Goal: Information Seeking & Learning: Find specific page/section

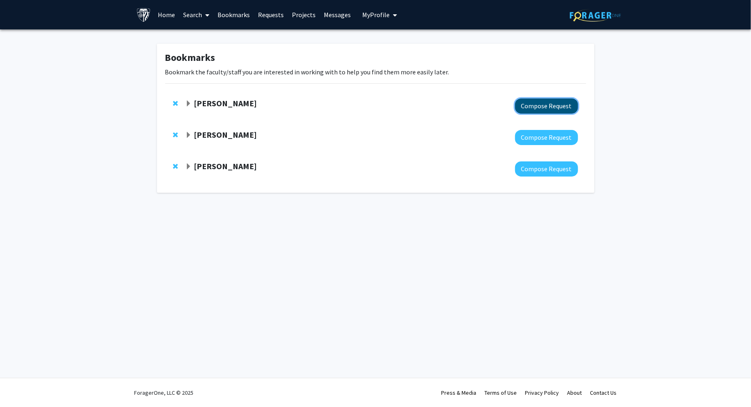
click at [536, 107] on button "Compose Request" at bounding box center [546, 105] width 63 height 15
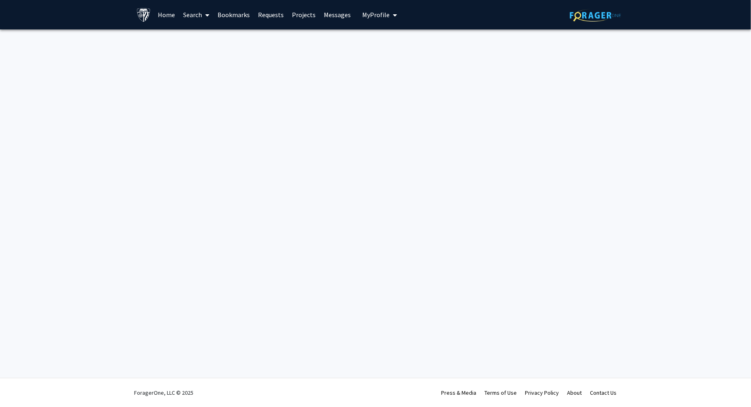
click at [246, 14] on link "Bookmarks" at bounding box center [233, 14] width 40 height 29
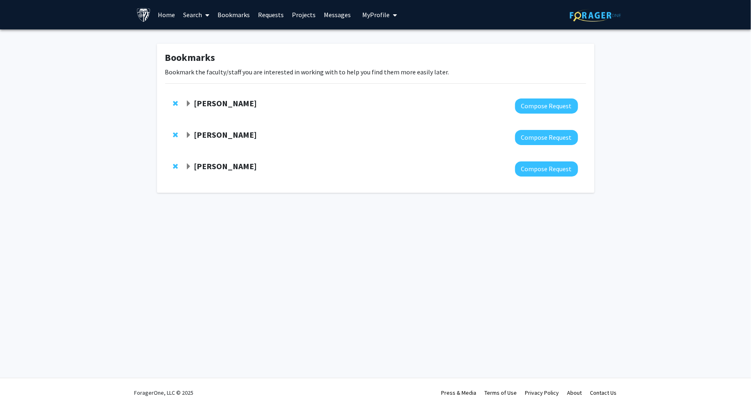
click at [217, 106] on strong "[PERSON_NAME]" at bounding box center [225, 103] width 63 height 10
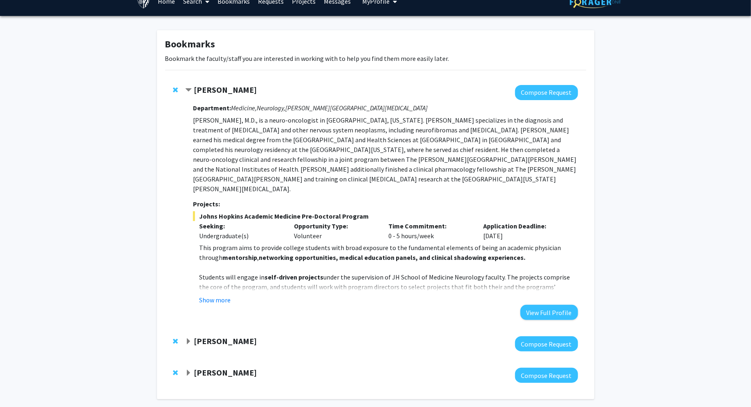
scroll to position [16, 0]
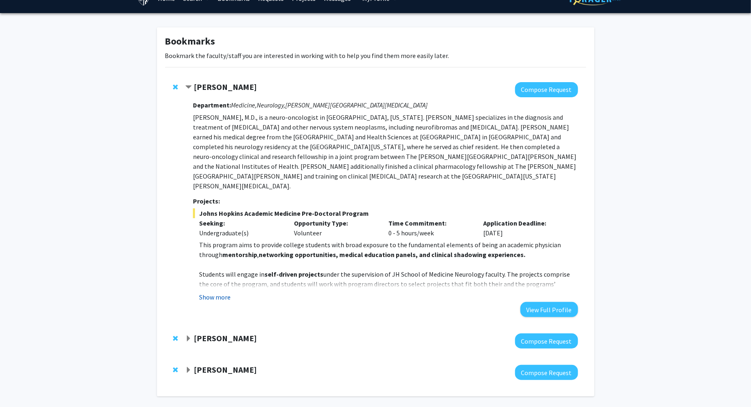
click at [221, 292] on button "Show more" at bounding box center [214, 297] width 31 height 10
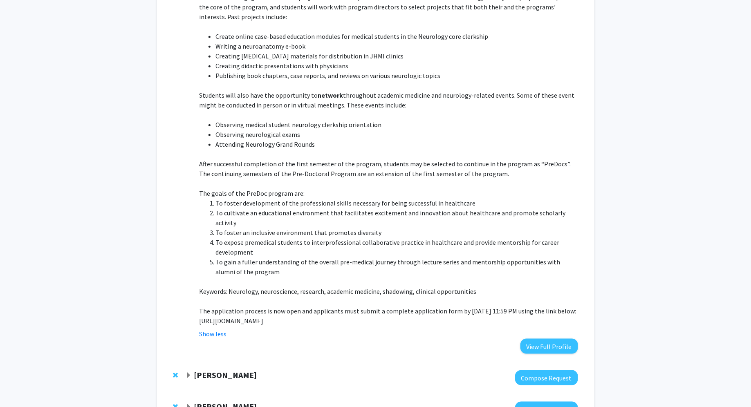
scroll to position [342, 0]
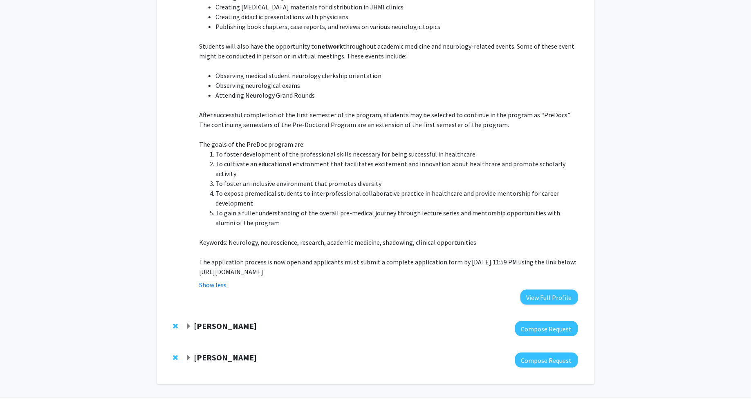
click at [217, 321] on strong "[PERSON_NAME]" at bounding box center [225, 326] width 63 height 10
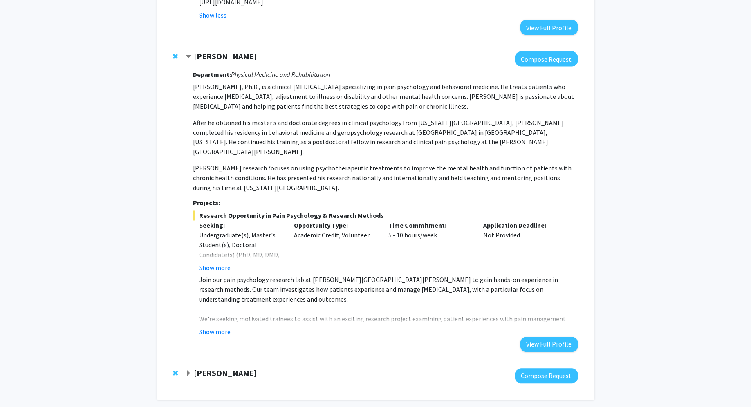
scroll to position [613, 0]
click at [211, 263] on button "Show more" at bounding box center [214, 268] width 31 height 10
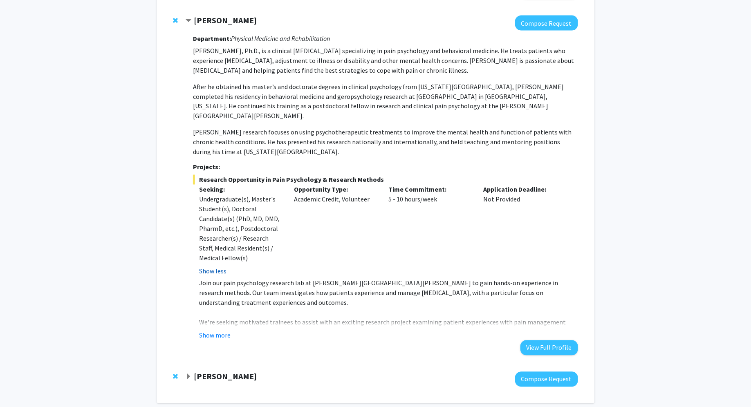
scroll to position [651, 0]
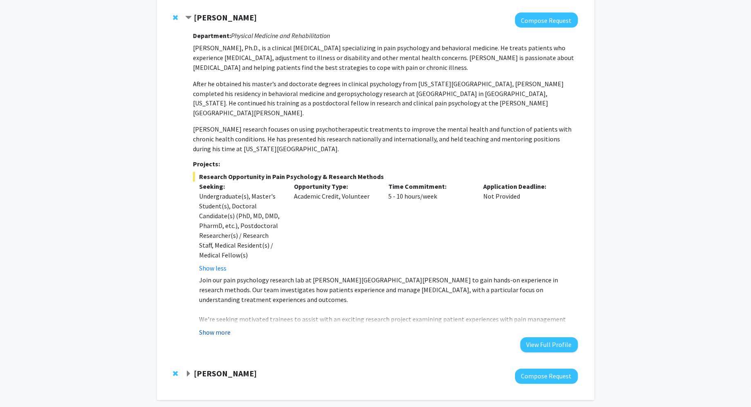
click at [221, 328] on button "Show more" at bounding box center [214, 333] width 31 height 10
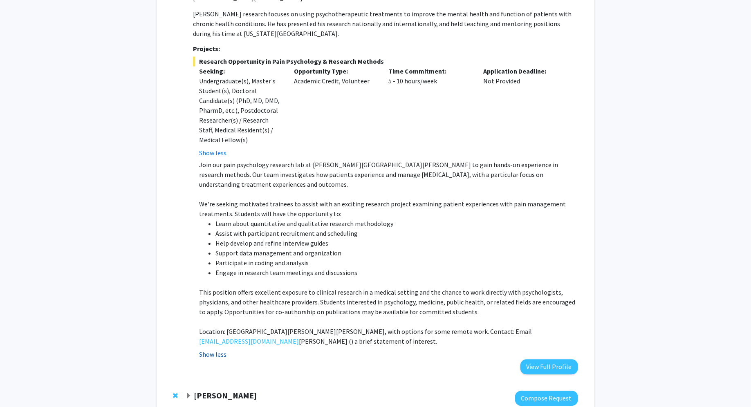
scroll to position [777, 0]
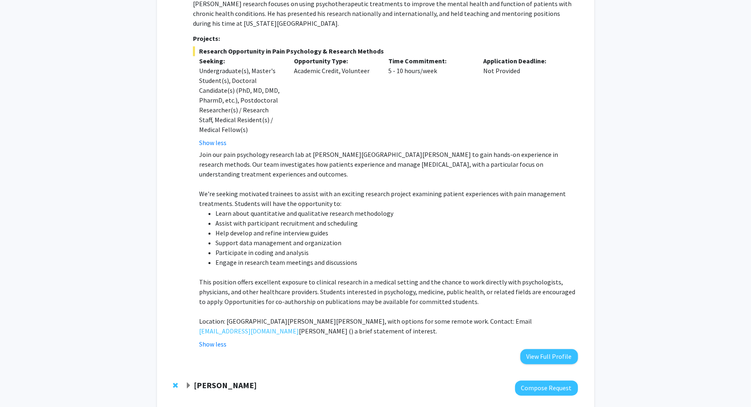
click at [223, 380] on strong "[PERSON_NAME]" at bounding box center [225, 385] width 63 height 10
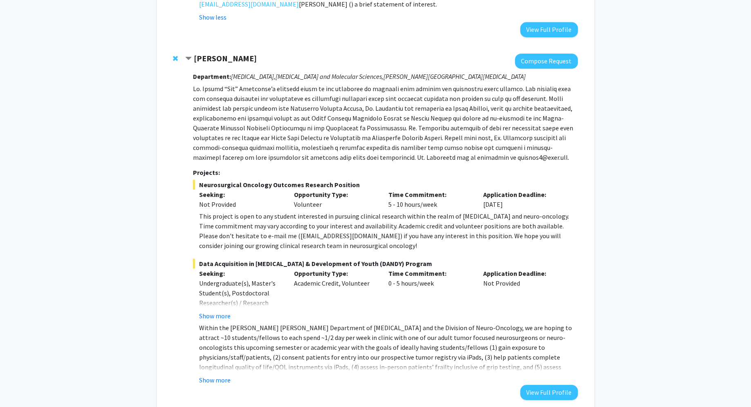
scroll to position [1126, 0]
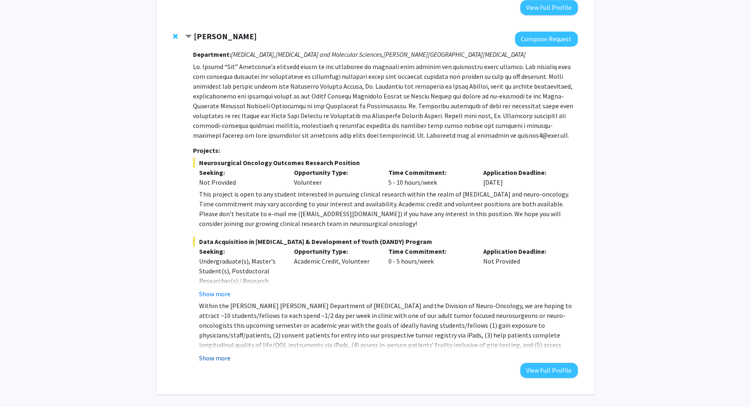
click at [210, 353] on button "Show more" at bounding box center [214, 358] width 31 height 10
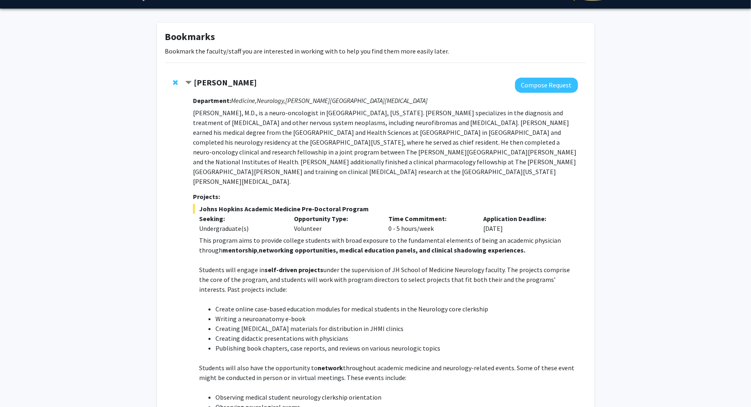
scroll to position [0, 0]
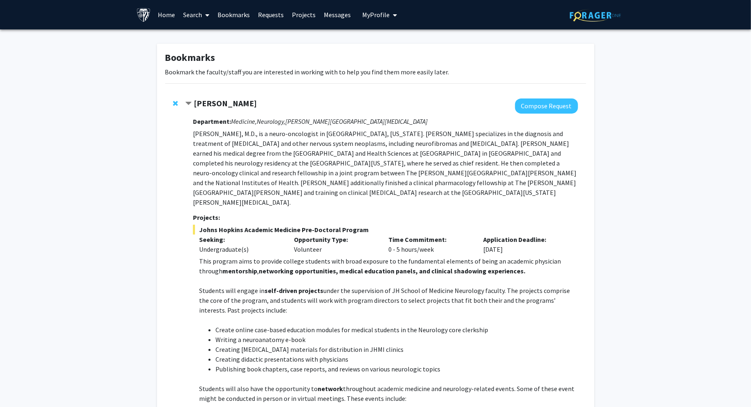
click at [164, 15] on link "Home" at bounding box center [166, 14] width 25 height 29
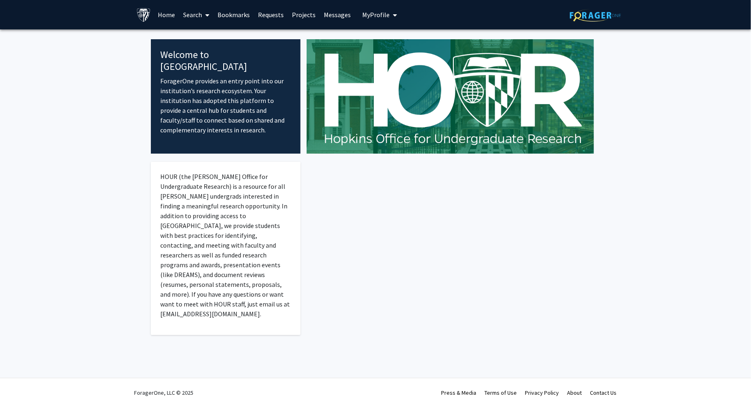
click at [201, 17] on link "Search" at bounding box center [196, 14] width 34 height 29
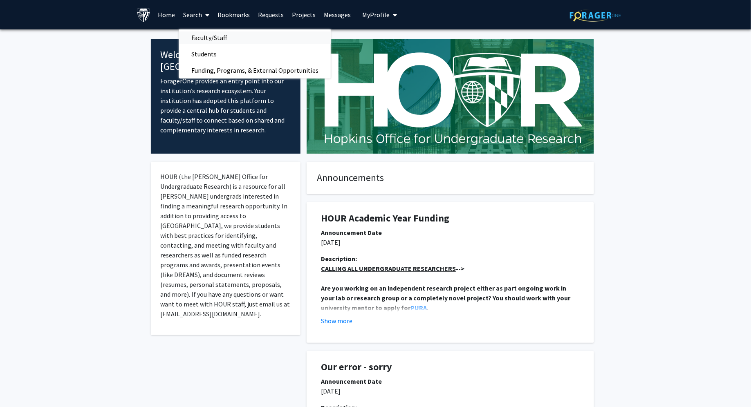
click at [210, 36] on span "Faculty/Staff" at bounding box center [209, 37] width 60 height 16
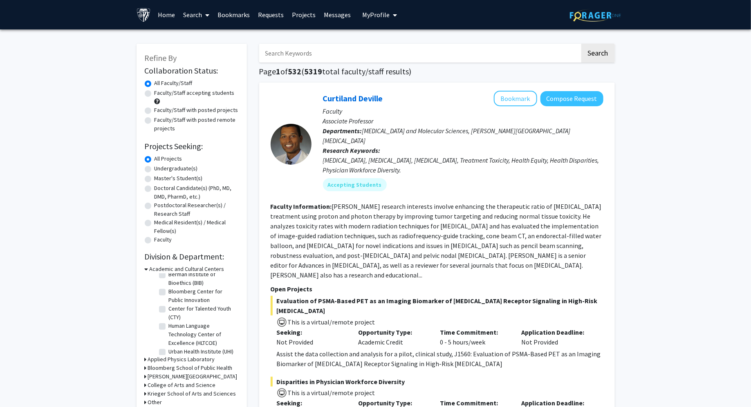
scroll to position [19, 0]
click at [146, 270] on icon at bounding box center [147, 269] width 4 height 9
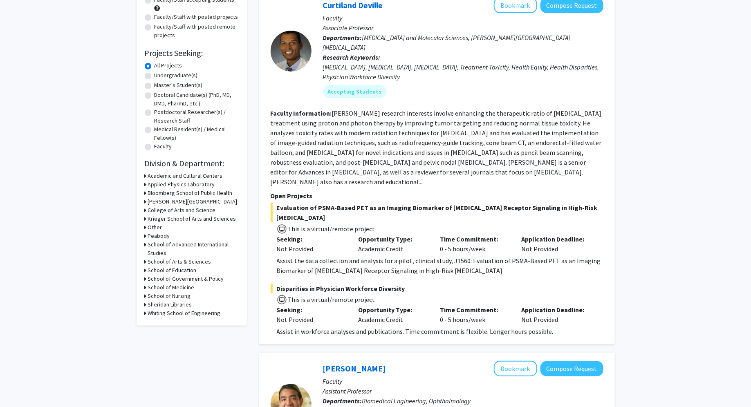
scroll to position [92, 0]
click at [145, 185] on icon at bounding box center [146, 185] width 2 height 9
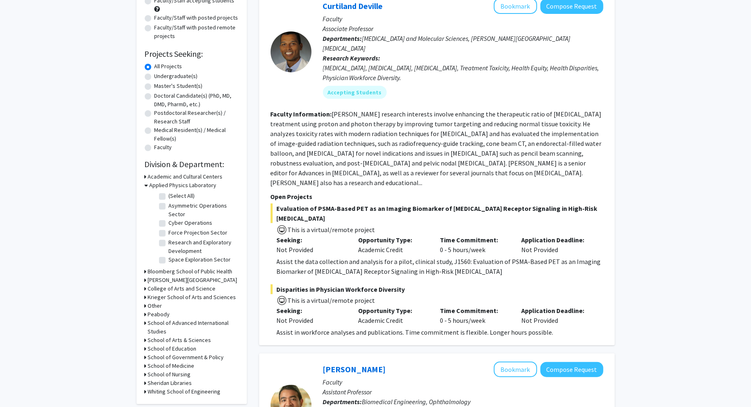
click at [145, 186] on icon at bounding box center [147, 185] width 4 height 9
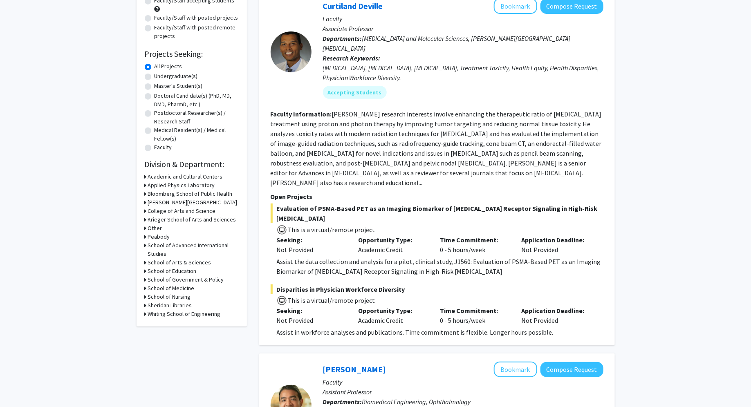
click at [145, 210] on icon at bounding box center [146, 211] width 2 height 9
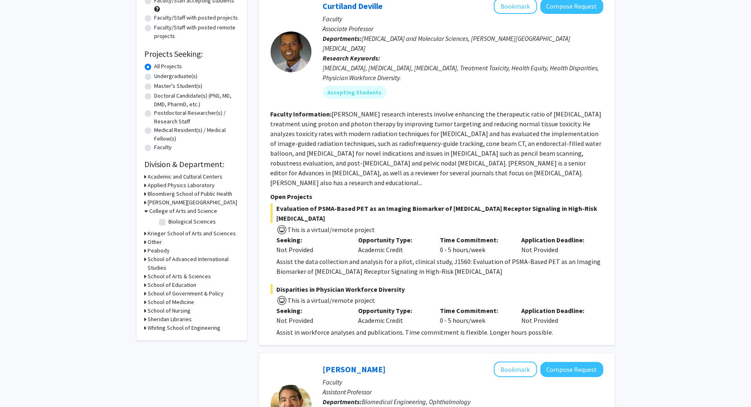
click at [145, 210] on icon at bounding box center [147, 211] width 4 height 9
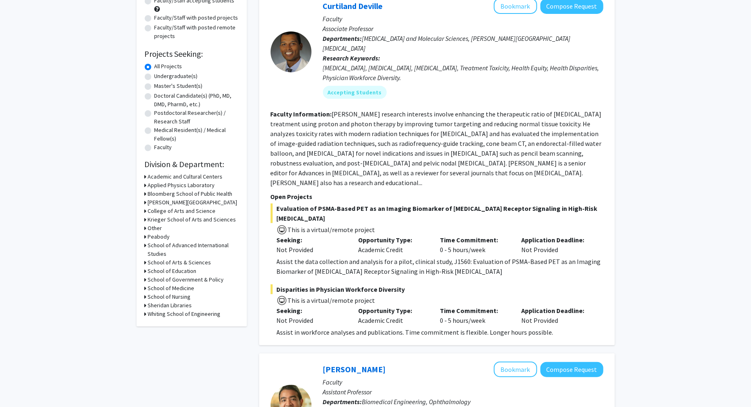
click at [145, 220] on icon at bounding box center [146, 219] width 2 height 9
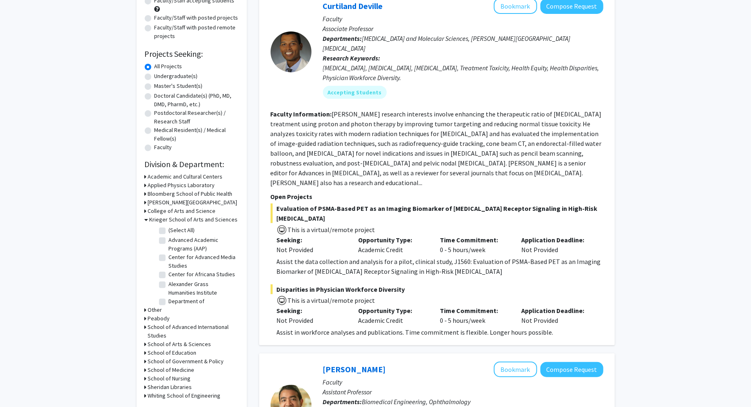
click at [145, 220] on icon at bounding box center [147, 219] width 4 height 9
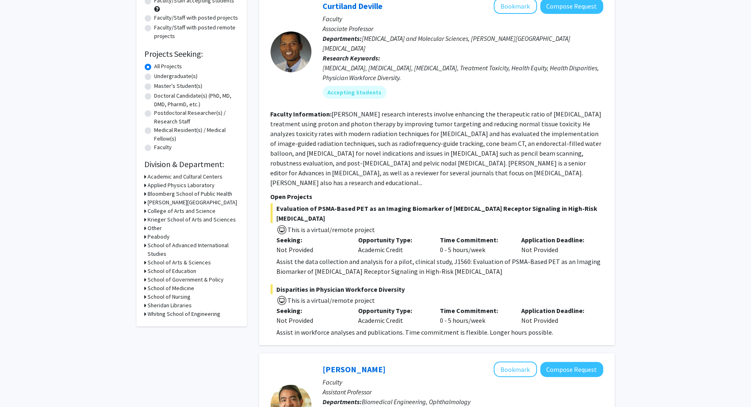
click at [145, 228] on icon at bounding box center [146, 228] width 2 height 9
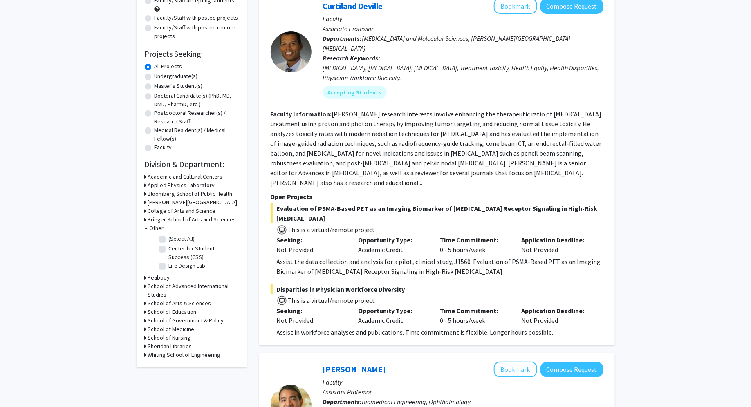
click at [145, 229] on icon at bounding box center [147, 228] width 4 height 9
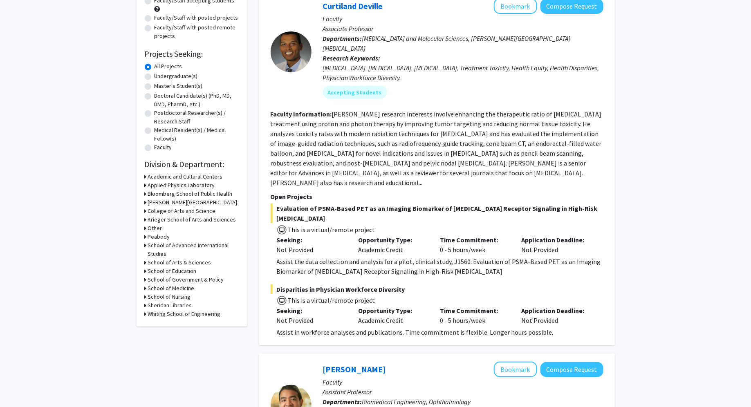
click at [145, 259] on icon at bounding box center [146, 262] width 2 height 9
click at [145, 259] on icon at bounding box center [147, 262] width 4 height 9
click at [146, 265] on div "School of Arts & Sciences" at bounding box center [192, 262] width 94 height 9
click at [145, 263] on icon at bounding box center [146, 262] width 2 height 9
click at [169, 274] on label "Psychological and Brain Sciences" at bounding box center [203, 277] width 68 height 17
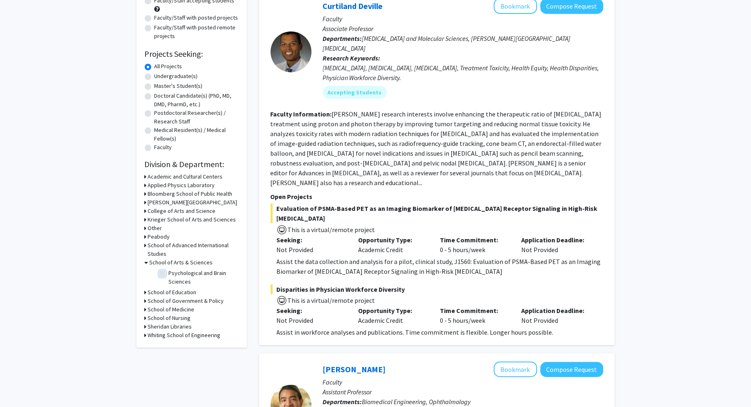
click at [169, 274] on input "Psychological and Brain Sciences" at bounding box center [171, 271] width 5 height 5
checkbox input "true"
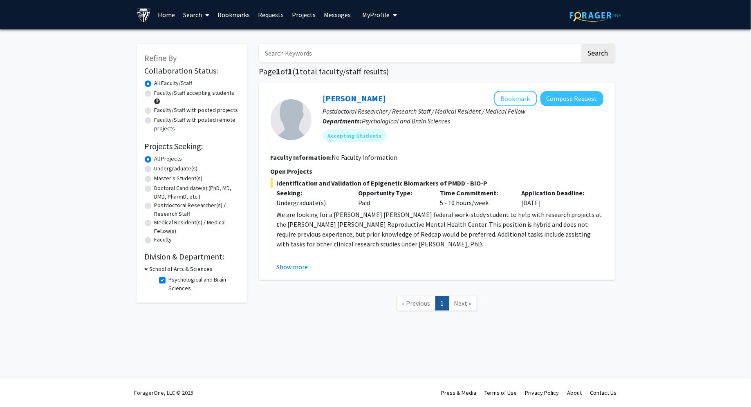
click at [149, 269] on div "School of Arts & Sciences" at bounding box center [192, 269] width 94 height 9
click at [145, 269] on icon at bounding box center [147, 269] width 4 height 9
click at [145, 269] on icon at bounding box center [146, 269] width 2 height 9
click at [167, 280] on fg-checkbox "Psychological and Brain Sciences Psychological and Brain Sciences" at bounding box center [198, 283] width 78 height 17
click at [169, 280] on label "Psychological and Brain Sciences" at bounding box center [203, 283] width 68 height 17
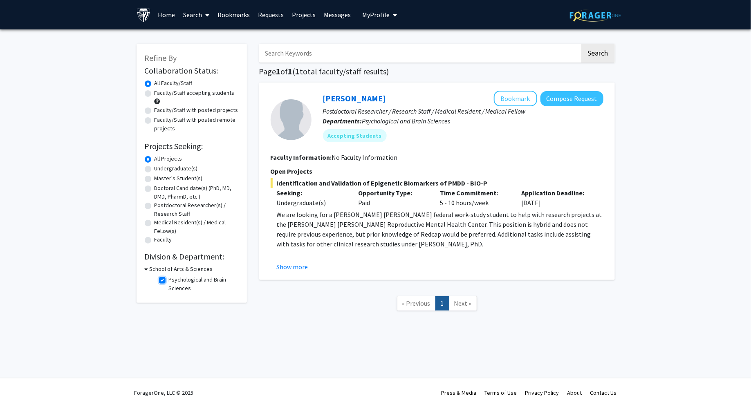
click at [169, 280] on input "Psychological and Brain Sciences" at bounding box center [171, 277] width 5 height 5
checkbox input "false"
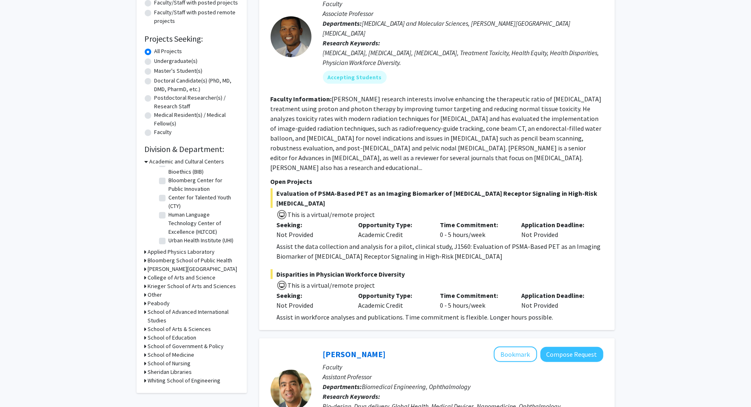
scroll to position [107, 0]
click at [144, 364] on div "Refine By Collaboration Status: Collaboration Status All Faculty/Staff Collabor…" at bounding box center [191, 165] width 110 height 457
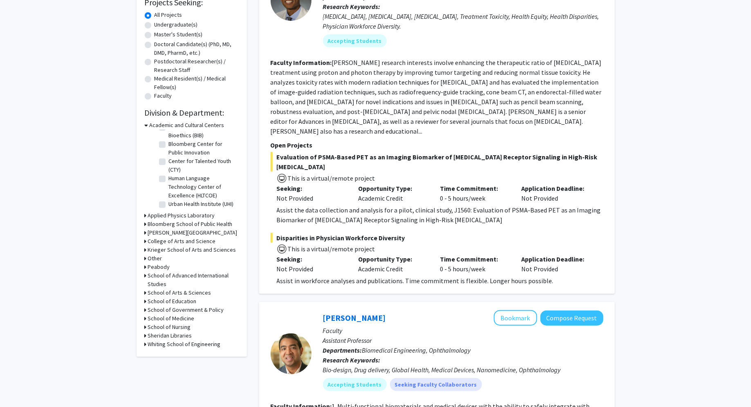
scroll to position [153, 0]
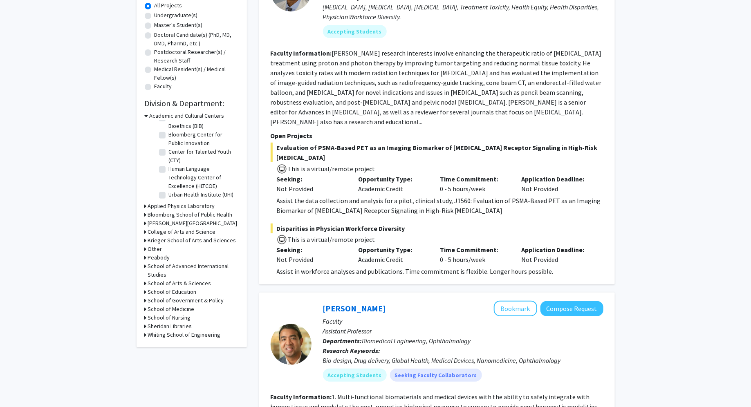
click at [145, 315] on icon at bounding box center [146, 317] width 2 height 9
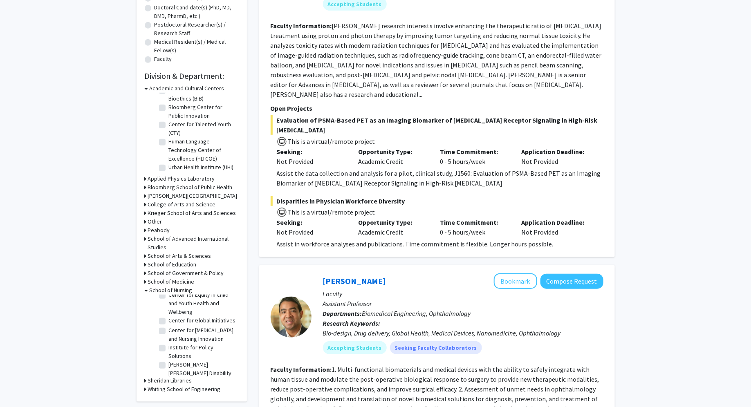
scroll to position [0, 0]
click at [169, 302] on label "(Select All)" at bounding box center [182, 301] width 26 height 9
click at [169, 302] on input "(Select All)" at bounding box center [171, 299] width 5 height 5
checkbox input "true"
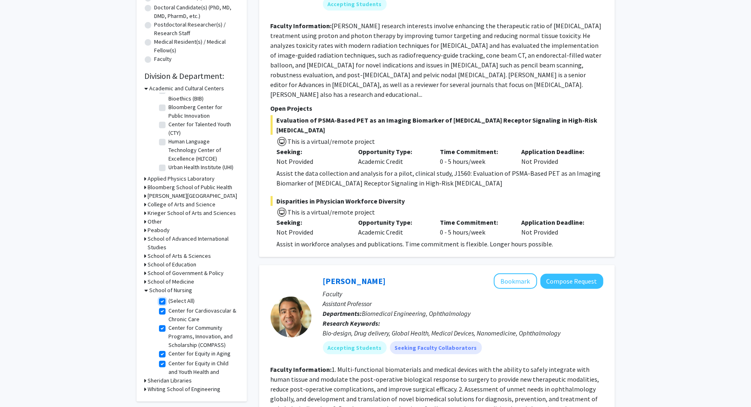
checkbox input "true"
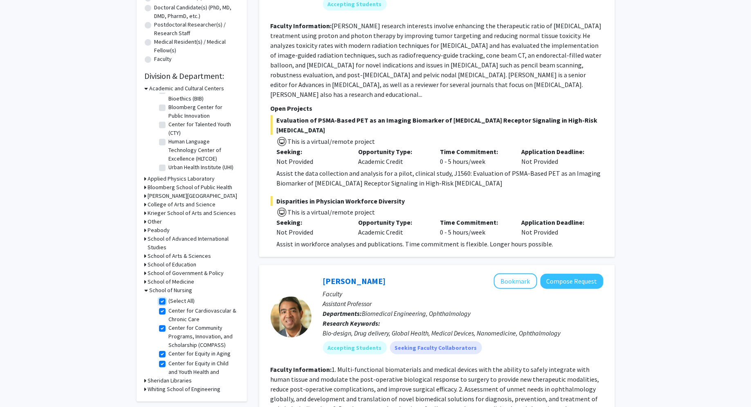
checkbox input "true"
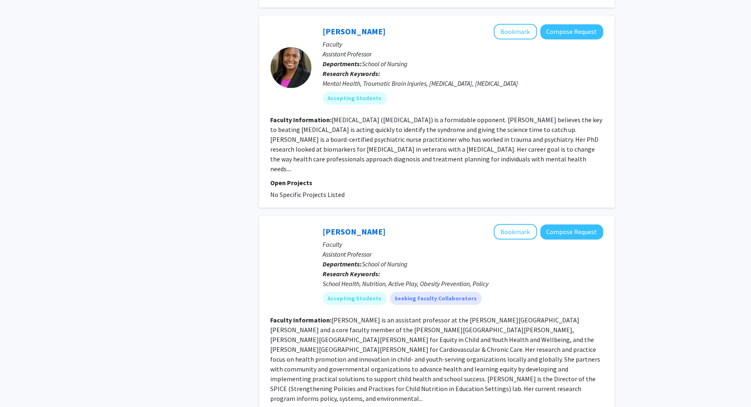
scroll to position [193, 0]
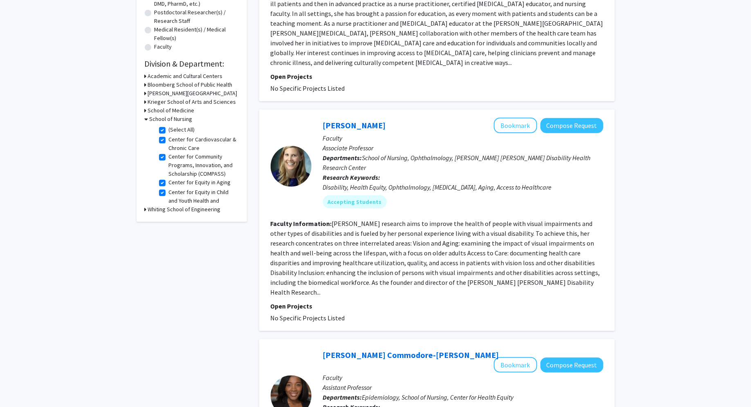
click at [145, 119] on icon at bounding box center [147, 119] width 4 height 9
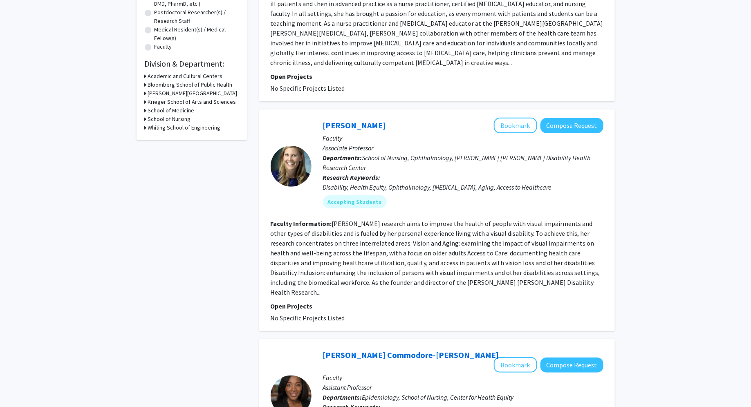
click at [145, 119] on icon at bounding box center [146, 119] width 2 height 9
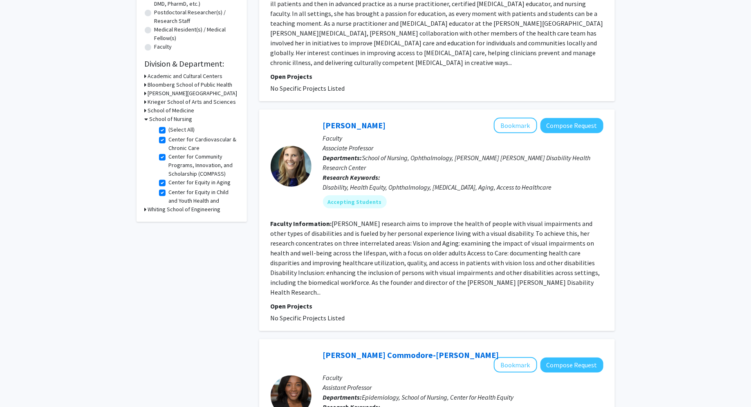
click at [169, 131] on label "(Select All)" at bounding box center [182, 129] width 26 height 9
click at [169, 131] on input "(Select All)" at bounding box center [171, 127] width 5 height 5
checkbox input "false"
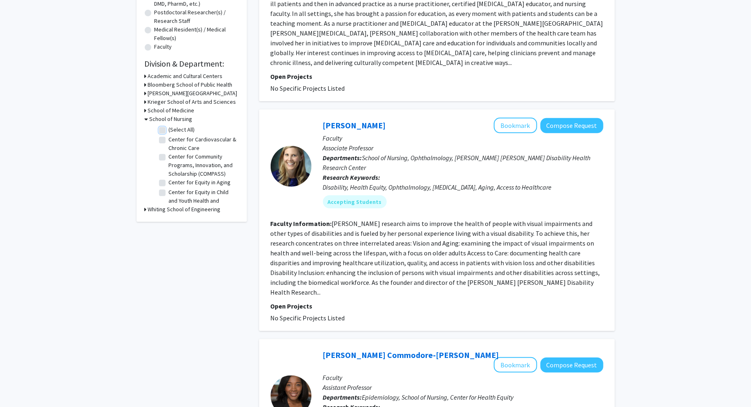
checkbox input "false"
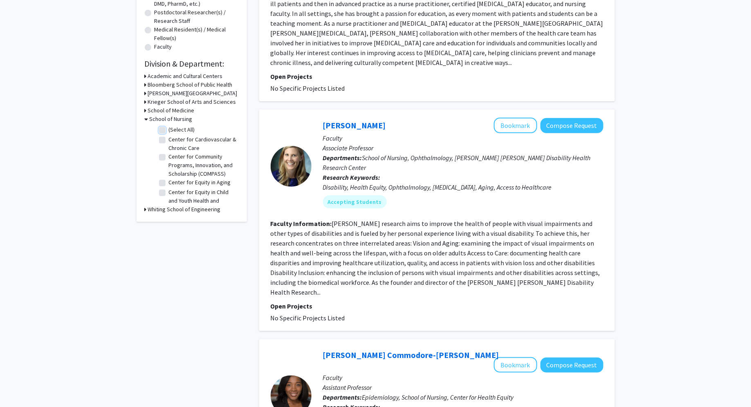
checkbox input "false"
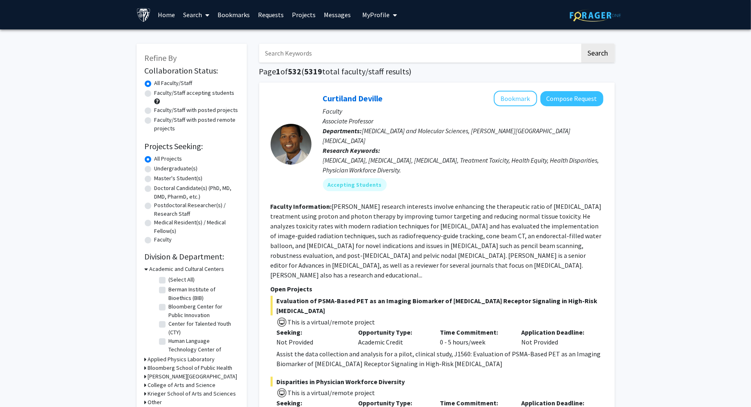
click at [197, 95] on label "Faculty/Staff accepting students" at bounding box center [194, 93] width 80 height 9
click at [160, 94] on input "Faculty/Staff accepting students" at bounding box center [156, 91] width 5 height 5
radio input "true"
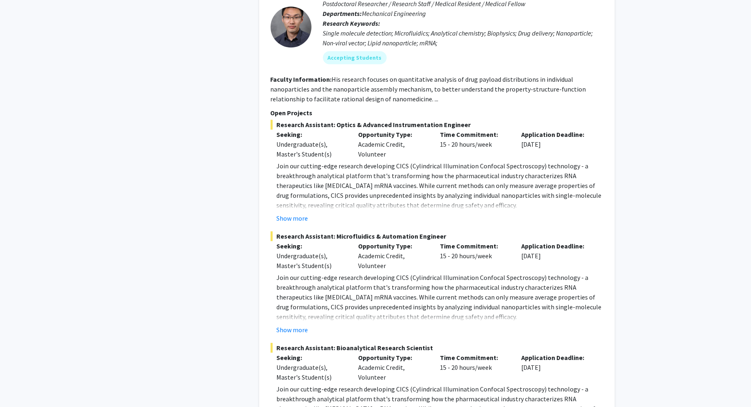
scroll to position [4117, 0]
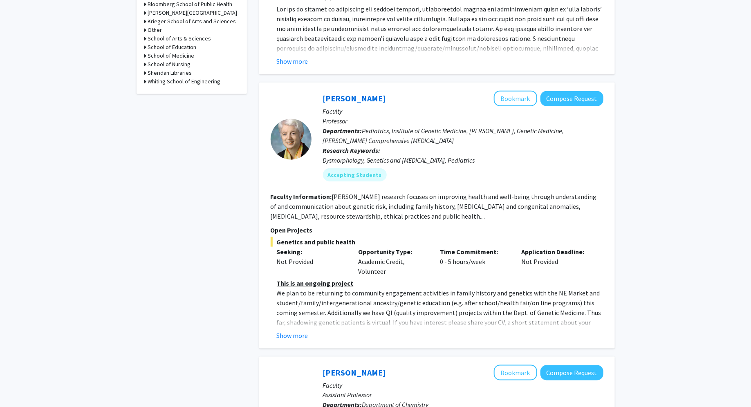
scroll to position [358, 0]
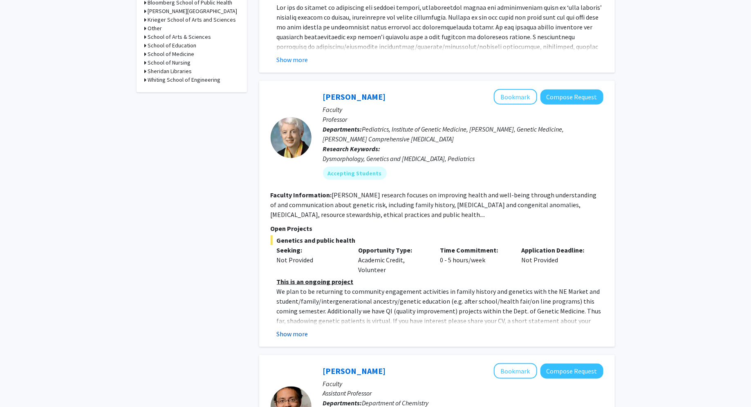
click at [294, 333] on button "Show more" at bounding box center [292, 334] width 31 height 10
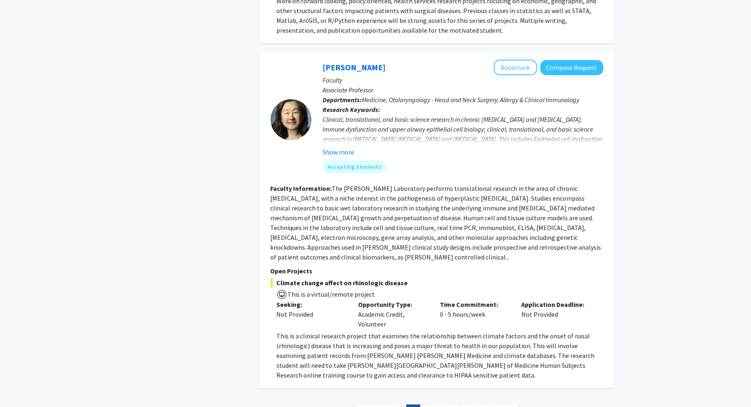
scroll to position [2968, 0]
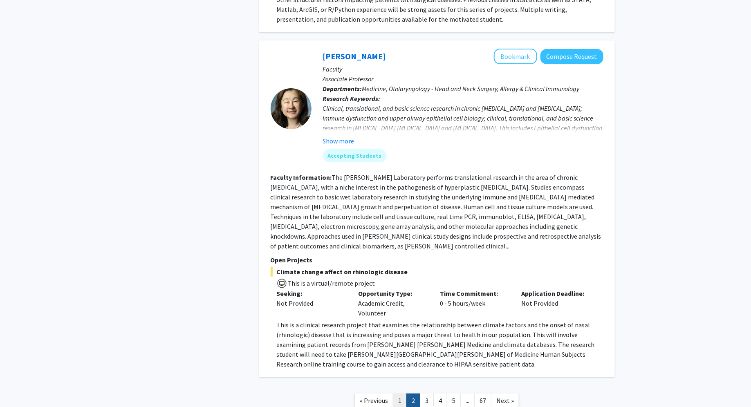
click at [406, 394] on link "1" at bounding box center [400, 401] width 14 height 14
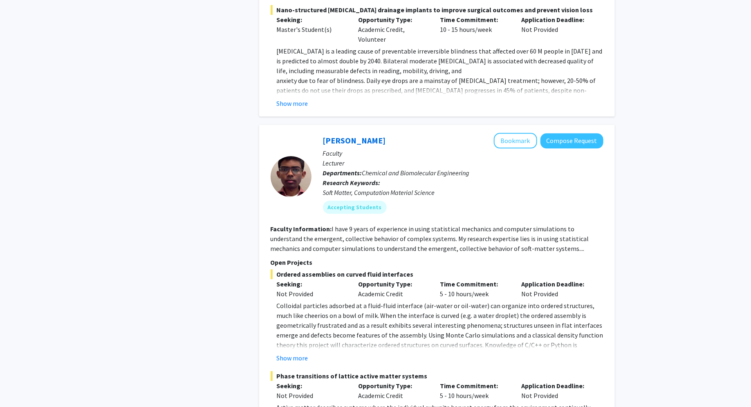
scroll to position [843, 0]
